Goal: Task Accomplishment & Management: Use online tool/utility

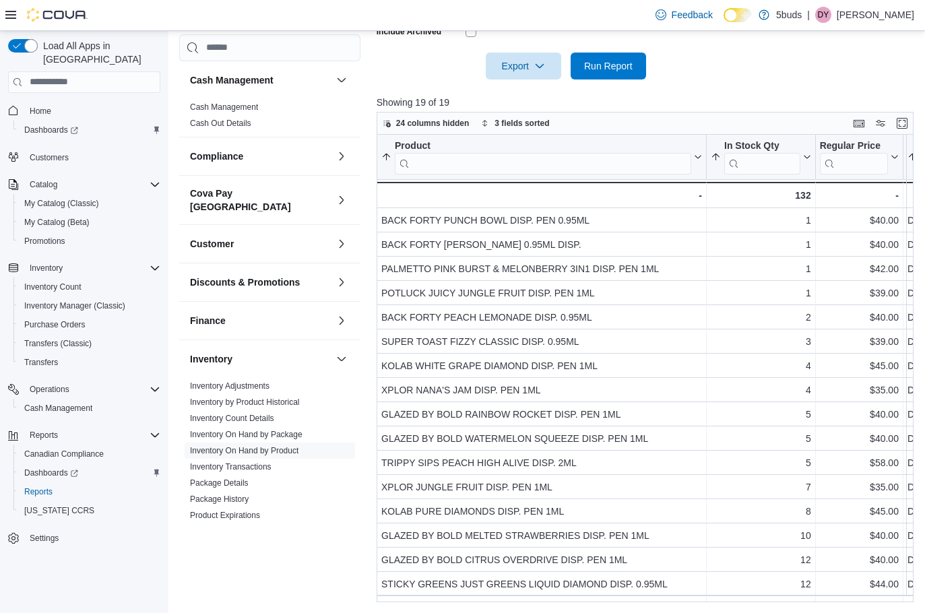
scroll to position [104, 0]
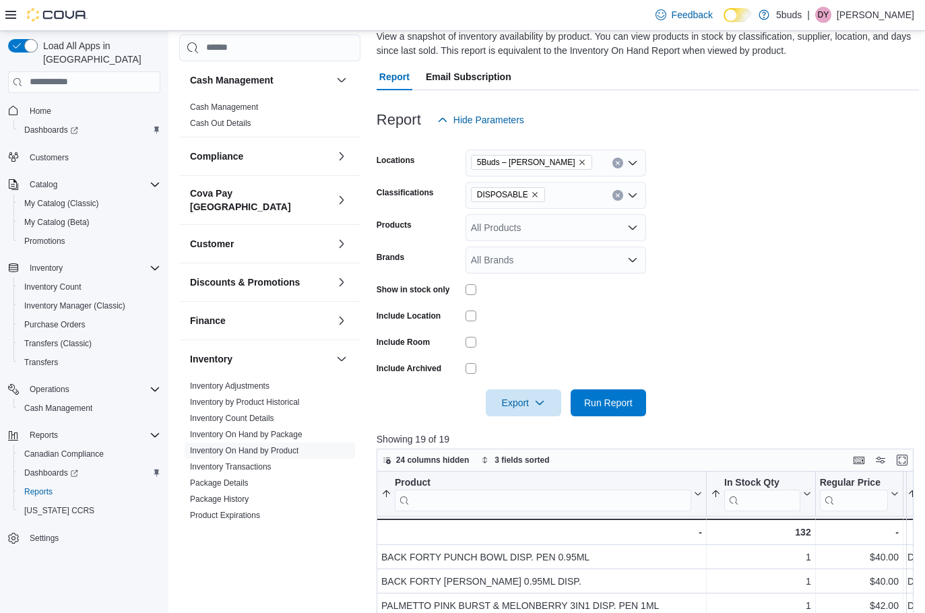
click at [617, 197] on icon "Clear input" at bounding box center [617, 194] width 3 height 3
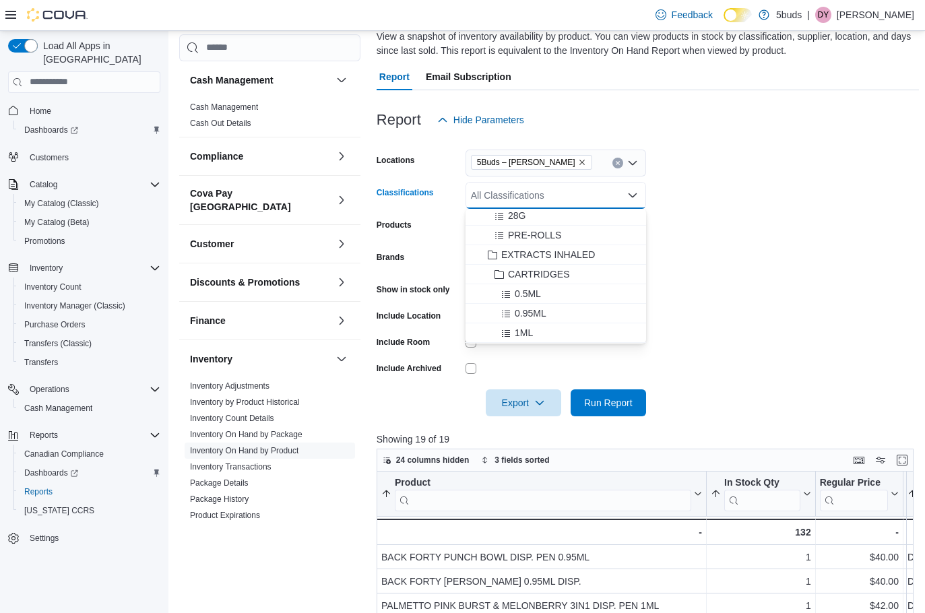
scroll to position [270, 0]
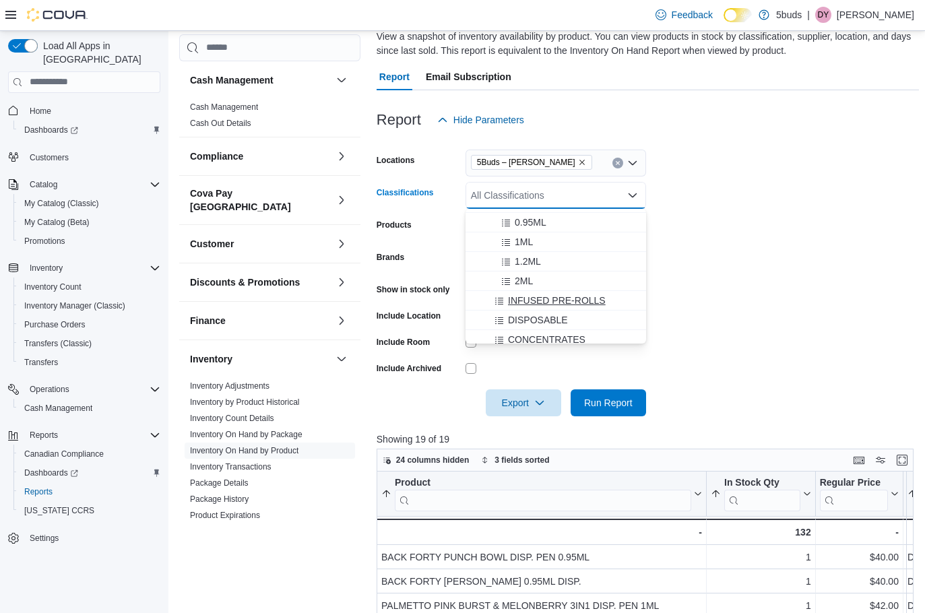
click at [587, 295] on span "INFUSED PRE-ROLLS" at bounding box center [557, 300] width 98 height 13
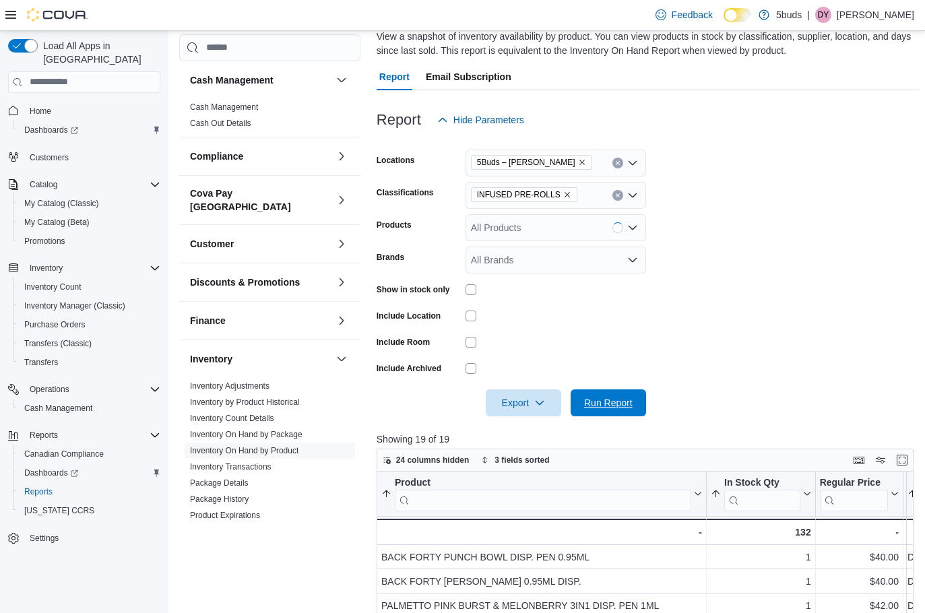
click at [618, 393] on span "Run Report" at bounding box center [608, 402] width 59 height 27
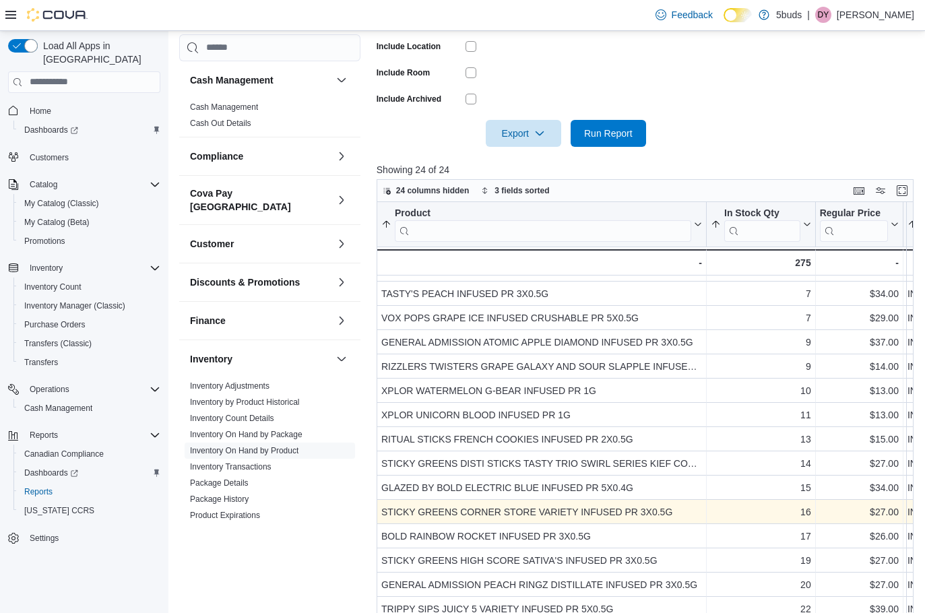
scroll to position [441, 0]
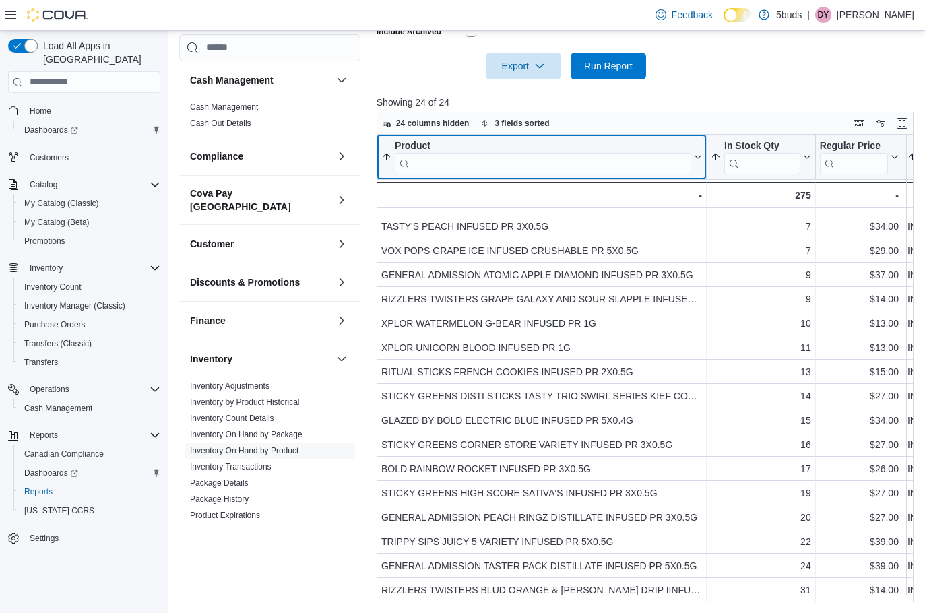
click at [574, 164] on input "search" at bounding box center [543, 163] width 296 height 22
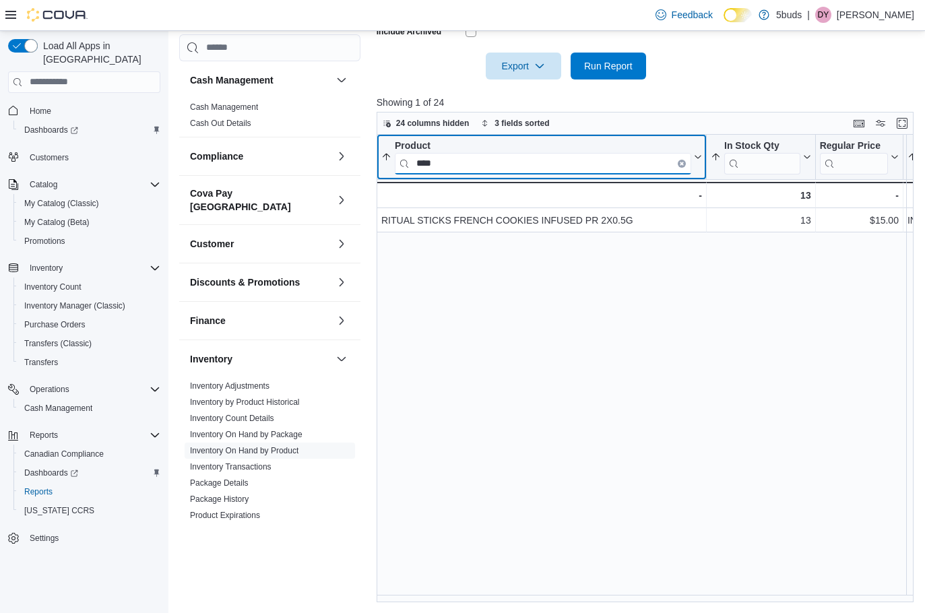
scroll to position [0, 0]
type input "*"
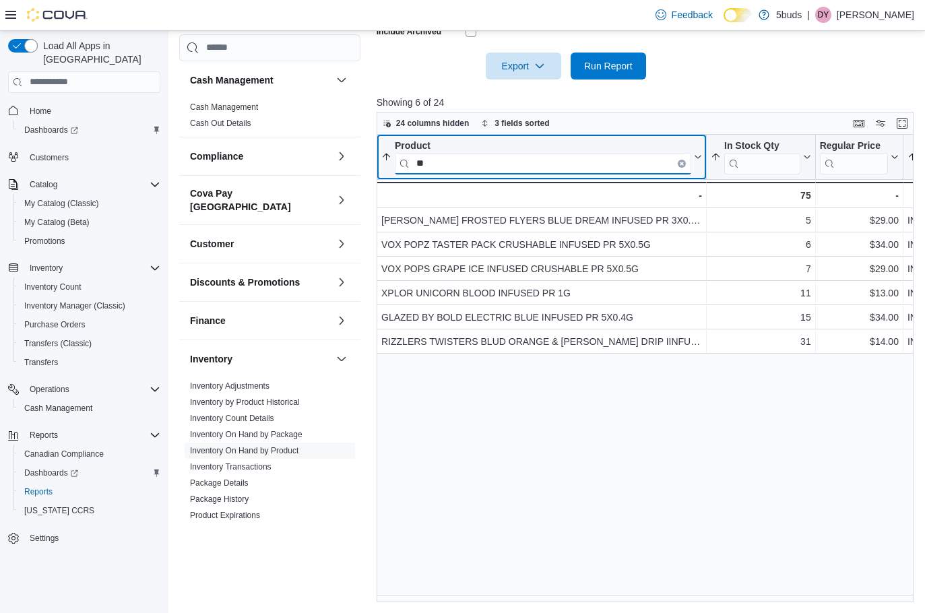
type input "*"
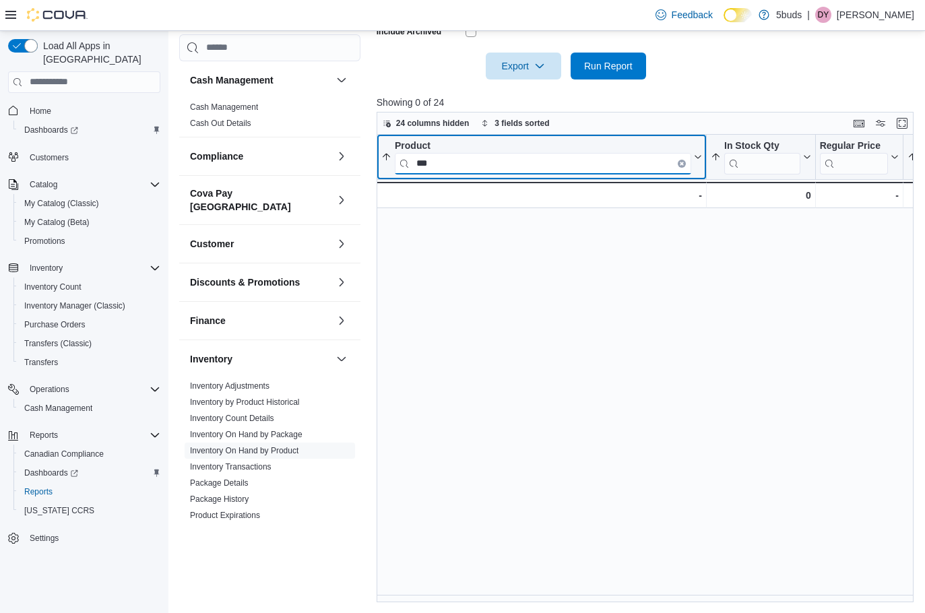
click at [501, 167] on input "***" at bounding box center [543, 163] width 296 height 22
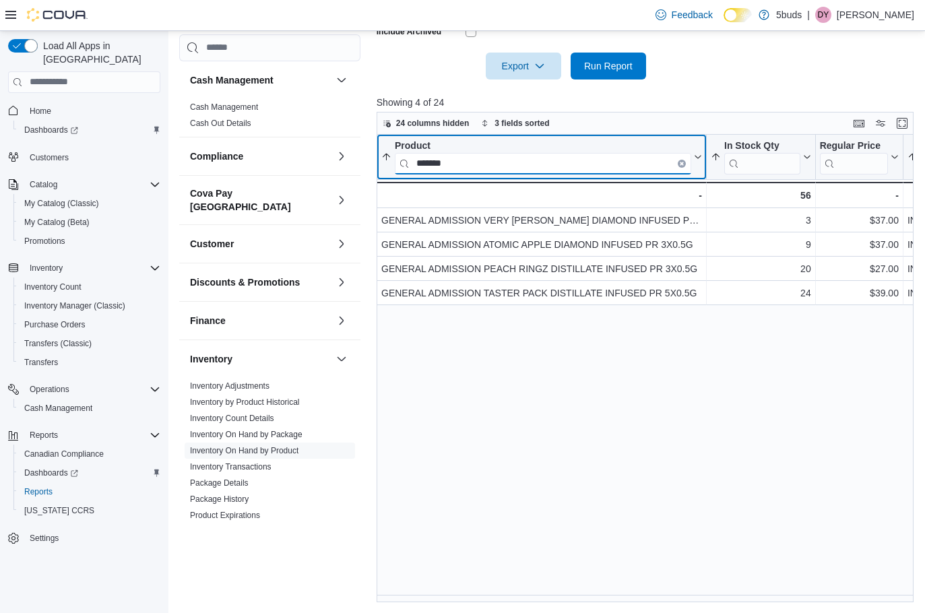
click at [440, 166] on input "*******" at bounding box center [543, 163] width 296 height 22
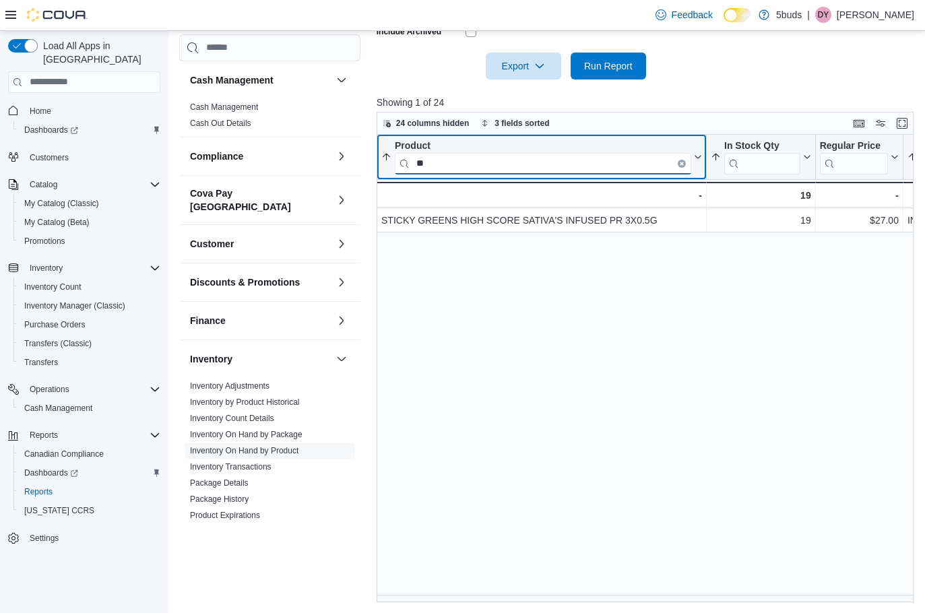
type input "*"
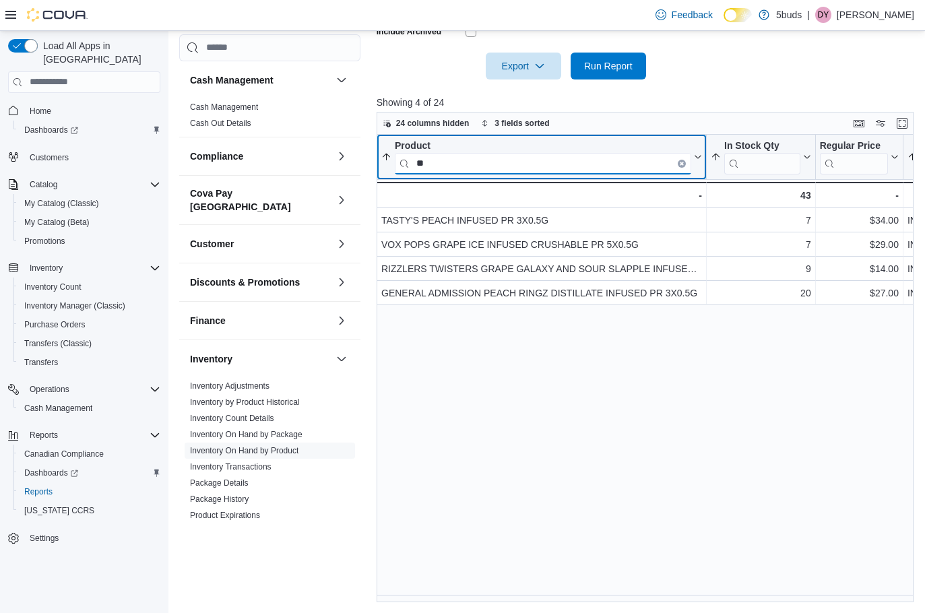
type input "*"
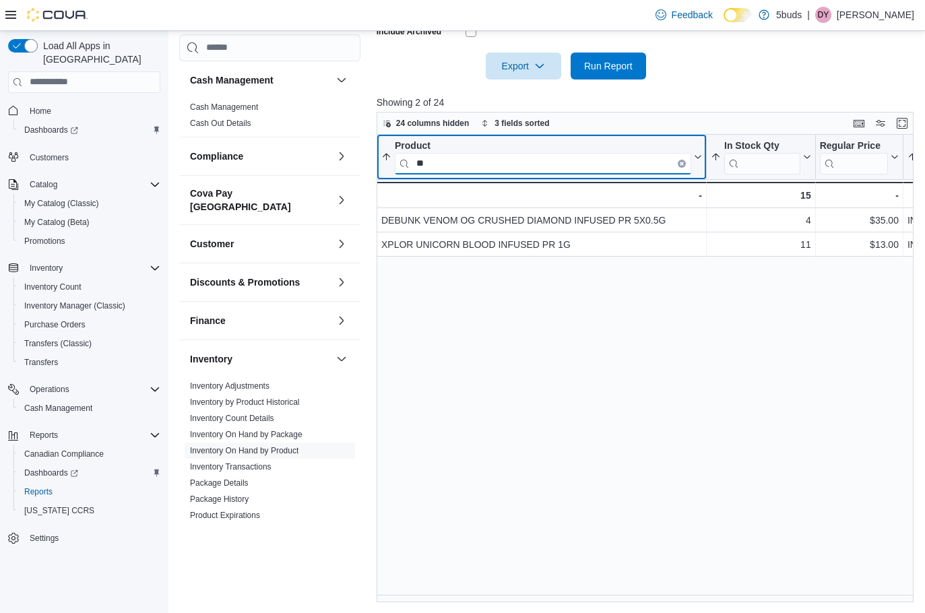
type input "*"
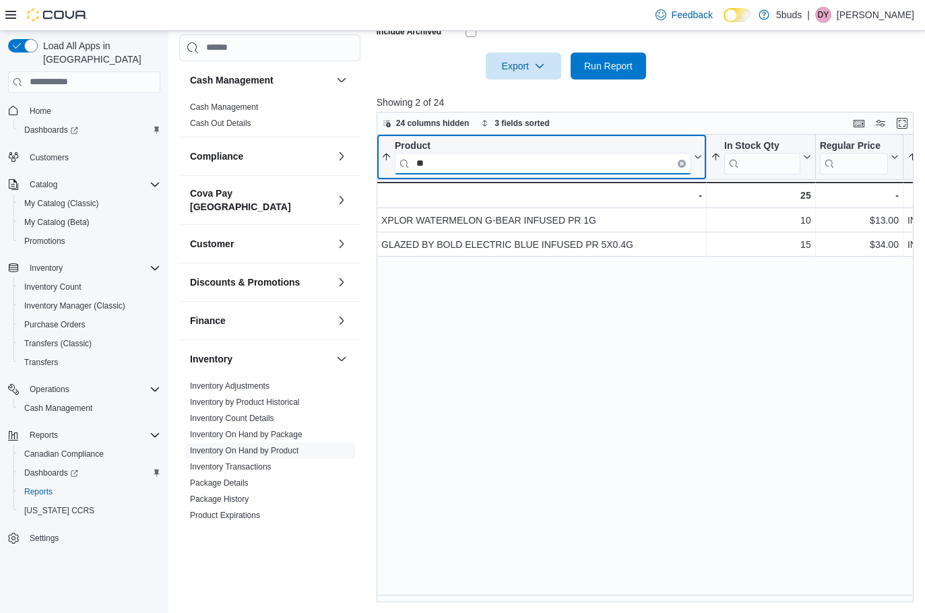
type input "*"
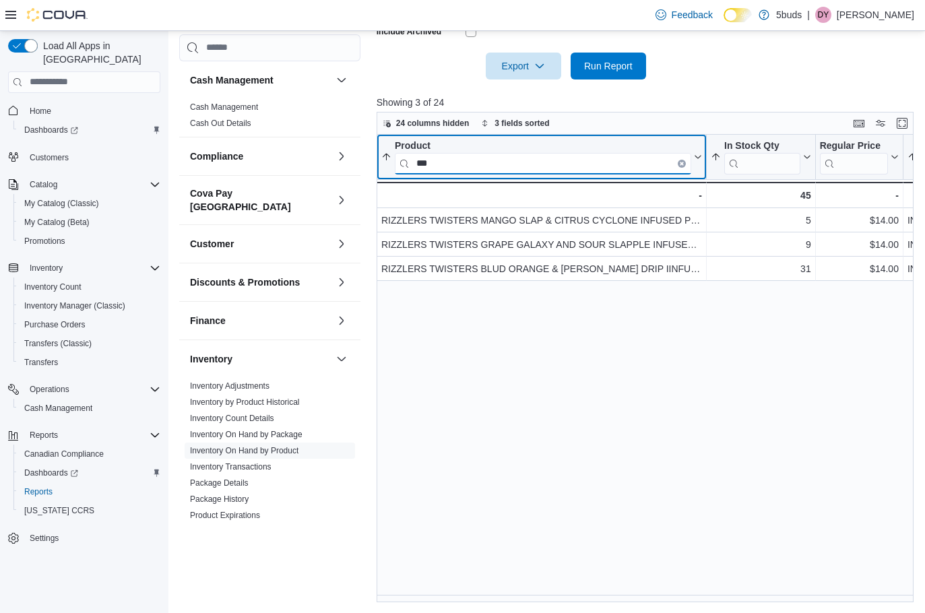
type input "***"
click at [698, 162] on button "Product ***" at bounding box center [541, 156] width 321 height 34
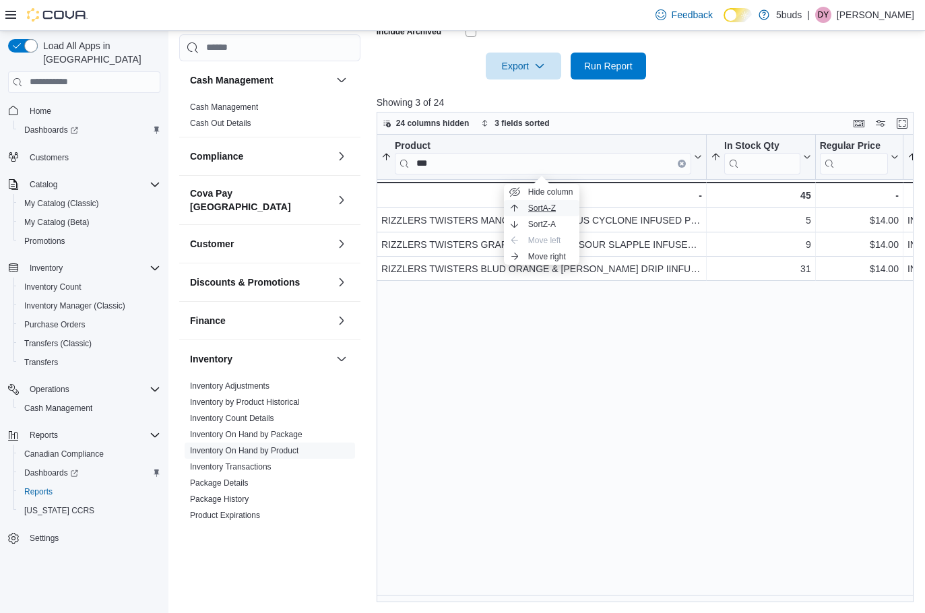
click at [561, 208] on button "Sort A-Z" at bounding box center [541, 208] width 75 height 16
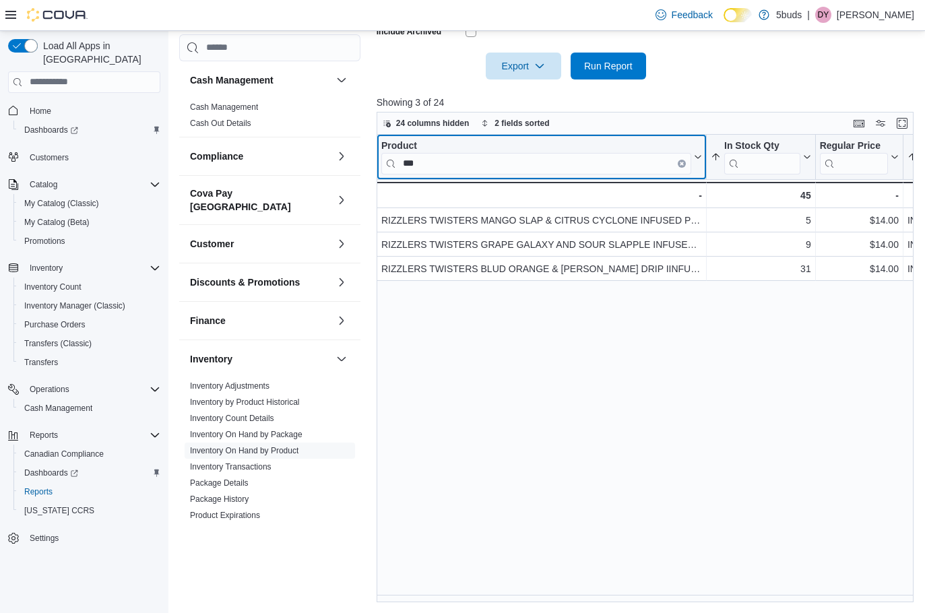
click at [697, 158] on icon at bounding box center [698, 156] width 6 height 3
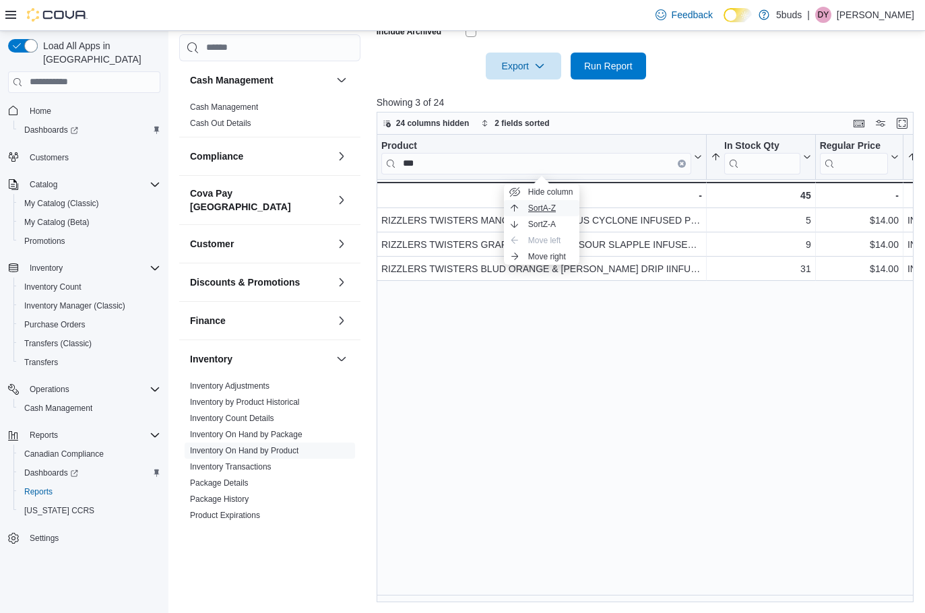
click at [559, 206] on button "Sort A-Z" at bounding box center [541, 208] width 75 height 16
